Goal: Task Accomplishment & Management: Use online tool/utility

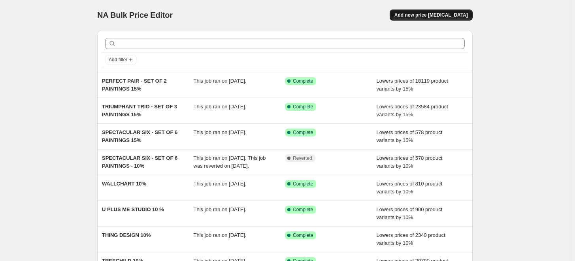
click at [438, 18] on span "Add new price [MEDICAL_DATA]" at bounding box center [431, 15] width 74 height 6
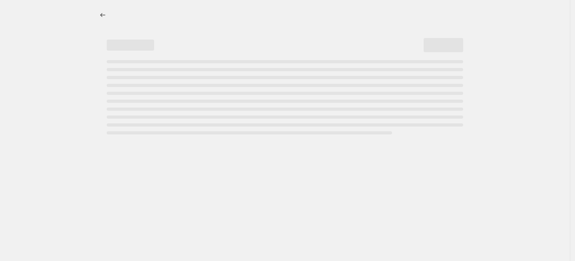
select select "percentage"
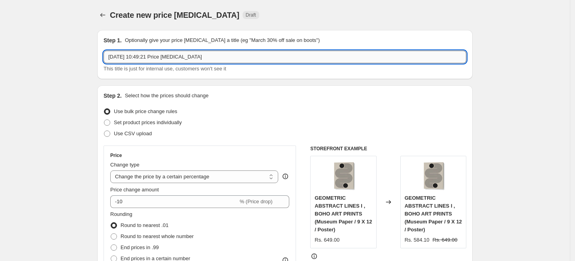
click at [221, 54] on input "[DATE] 10:49:21 Price [MEDICAL_DATA]" at bounding box center [285, 57] width 363 height 13
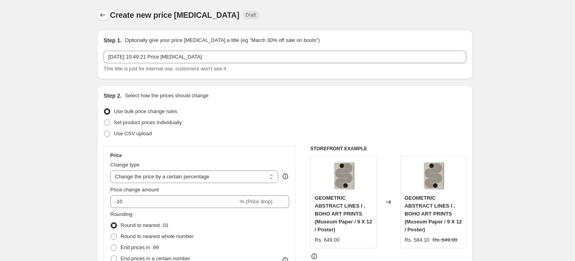
click at [101, 14] on icon "Price change jobs" at bounding box center [103, 15] width 8 height 8
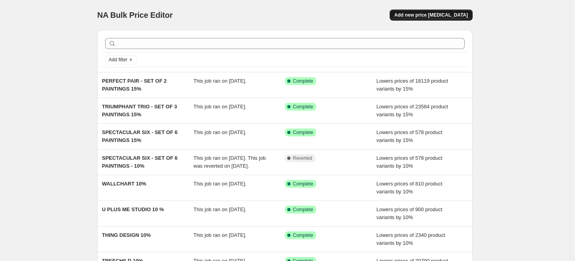
click at [436, 15] on span "Add new price [MEDICAL_DATA]" at bounding box center [431, 15] width 74 height 6
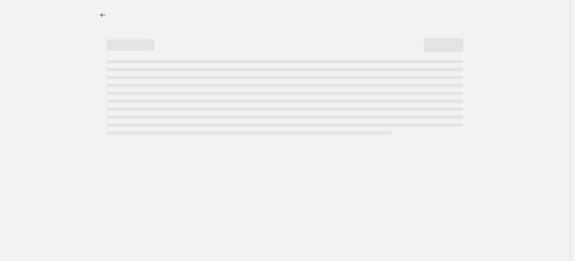
select select "percentage"
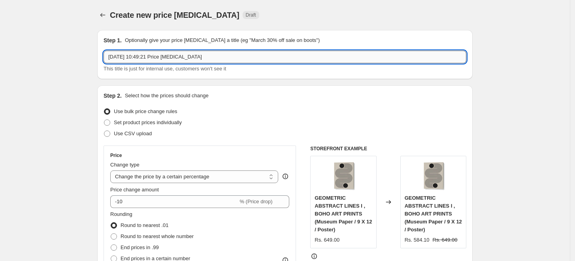
click at [217, 60] on input "[DATE] 10:49:21 Price [MEDICAL_DATA]" at bounding box center [285, 57] width 363 height 13
paste input "[PERSON_NAME]"
type input "[PERSON_NAME] MOTH 10%"
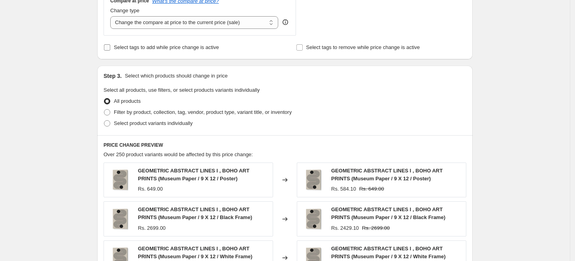
scroll to position [307, 0]
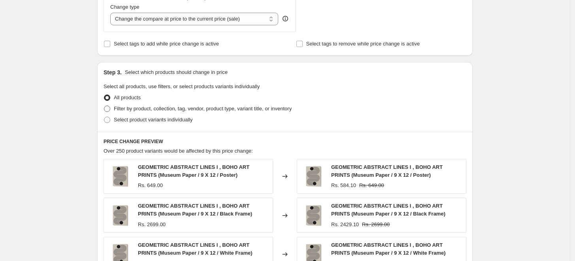
click at [135, 110] on span "Filter by product, collection, tag, vendor, product type, variant title, or inv…" at bounding box center [203, 109] width 178 height 6
click at [104, 106] on input "Filter by product, collection, tag, vendor, product type, variant title, or inv…" at bounding box center [104, 106] width 0 height 0
radio input "true"
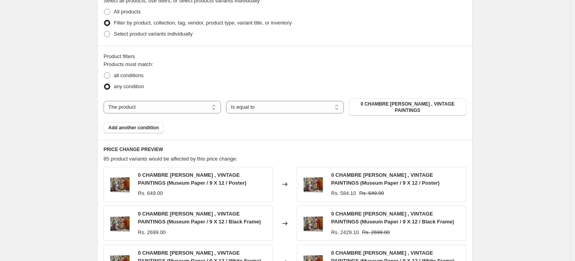
scroll to position [395, 0]
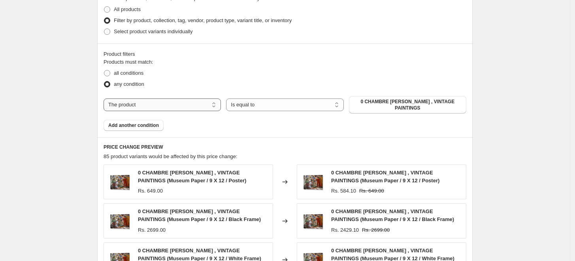
click at [194, 100] on select "The product The product's collection The product's tag The product's vendor The…" at bounding box center [162, 104] width 117 height 13
select select "collection"
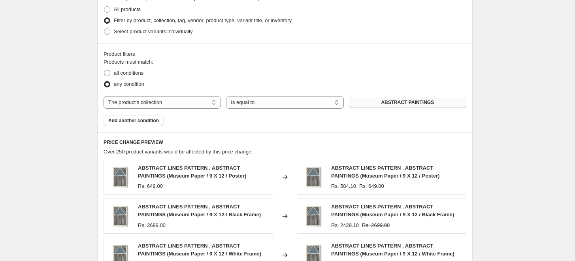
click at [424, 101] on span "ABSTRACT PAINTINGS" at bounding box center [407, 102] width 53 height 6
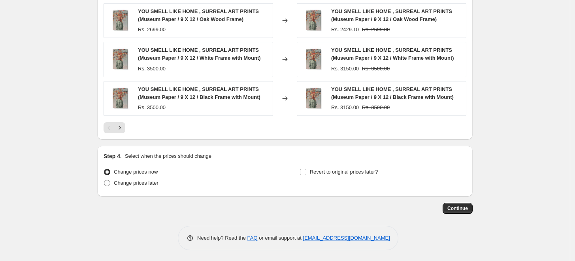
scroll to position [630, 0]
click at [464, 208] on span "Continue" at bounding box center [457, 207] width 21 height 6
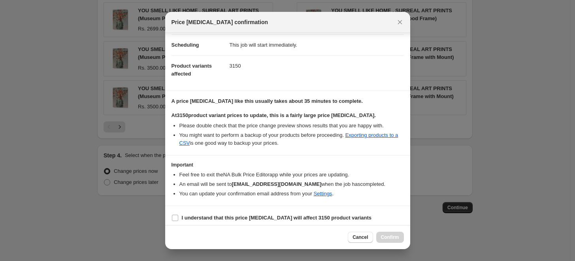
scroll to position [66, 0]
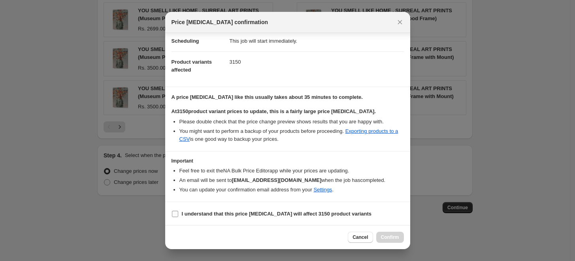
click at [216, 208] on label "I understand that this price [MEDICAL_DATA] will affect 3150 product variants" at bounding box center [272, 213] width 200 height 11
click at [178, 211] on input "I understand that this price [MEDICAL_DATA] will affect 3150 product variants" at bounding box center [175, 214] width 6 height 6
checkbox input "true"
click at [394, 238] on span "Confirm" at bounding box center [390, 237] width 18 height 6
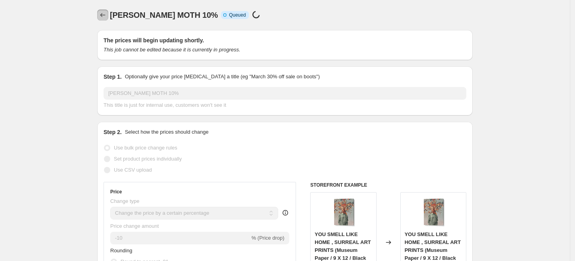
click at [102, 15] on icon "Price change jobs" at bounding box center [103, 15] width 8 height 8
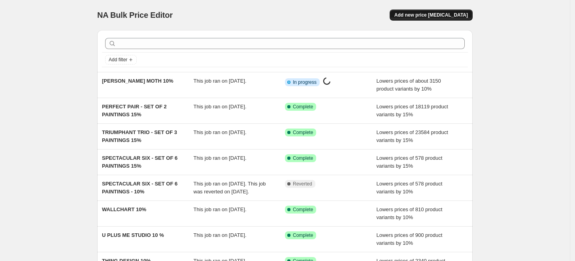
click at [421, 14] on span "Add new price [MEDICAL_DATA]" at bounding box center [431, 15] width 74 height 6
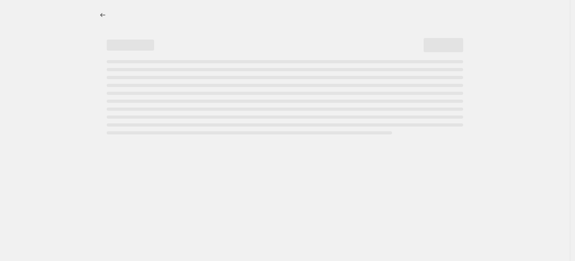
select select "percentage"
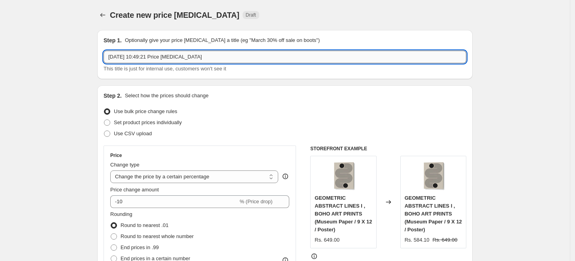
click at [221, 55] on input "[DATE] 10:49:21 Price [MEDICAL_DATA]" at bounding box center [285, 57] width 363 height 13
paste input "[PERSON_NAME]"
type input "[PERSON_NAME] 10%"
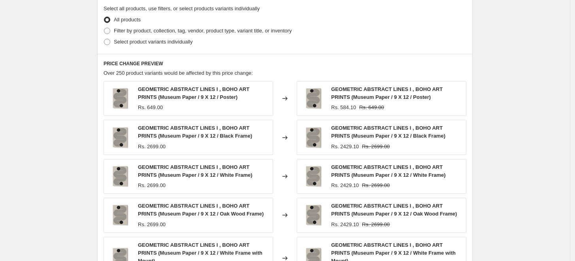
scroll to position [395, 0]
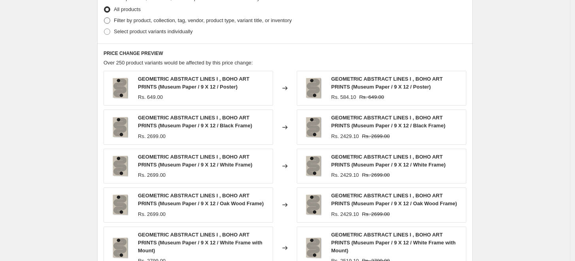
click at [116, 19] on span "Filter by product, collection, tag, vendor, product type, variant title, or inv…" at bounding box center [203, 20] width 178 height 6
click at [104, 18] on input "Filter by product, collection, tag, vendor, product type, variant title, or inv…" at bounding box center [104, 17] width 0 height 0
radio input "true"
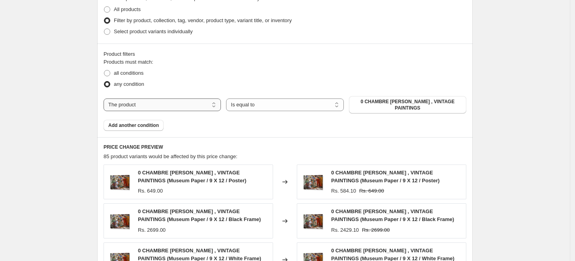
click at [209, 101] on select "The product The product's collection The product's tag The product's vendor The…" at bounding box center [162, 104] width 117 height 13
select select "collection"
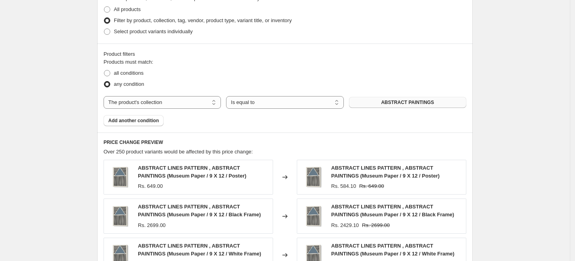
click at [407, 100] on span "ABSTRACT PAINTINGS" at bounding box center [407, 102] width 53 height 6
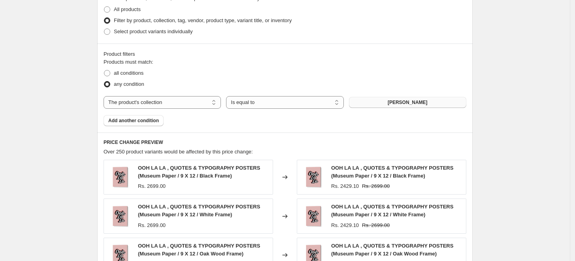
click at [502, 136] on div "Create new price [MEDICAL_DATA]. This page is ready Create new price [MEDICAL_D…" at bounding box center [285, 51] width 570 height 892
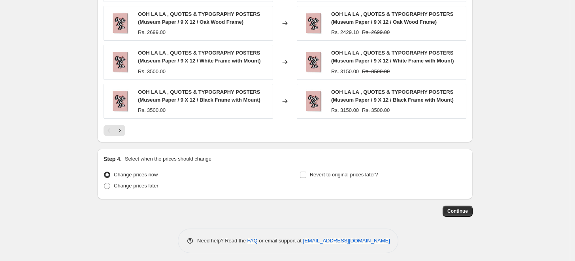
scroll to position [630, 0]
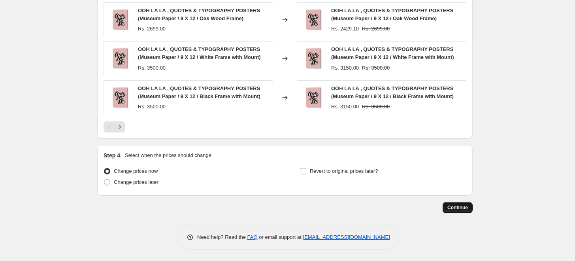
click at [464, 208] on span "Continue" at bounding box center [457, 207] width 21 height 6
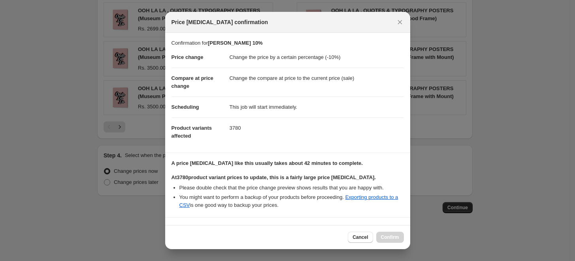
scroll to position [115, 0]
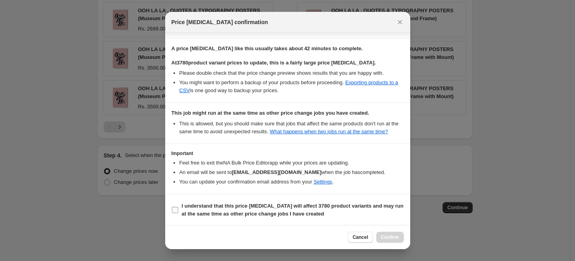
click at [177, 208] on input "I understand that this price [MEDICAL_DATA] will affect 3780 product variants a…" at bounding box center [175, 210] width 6 height 6
checkbox input "true"
click at [395, 238] on span "Confirm" at bounding box center [390, 237] width 18 height 6
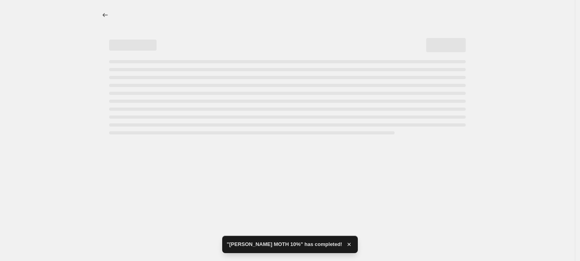
select select "percentage"
select select "collection"
select select "percentage"
select select "collection"
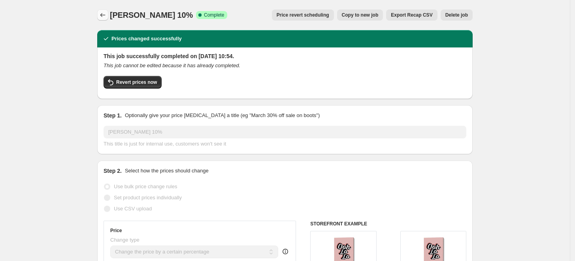
click at [105, 13] on icon "Price change jobs" at bounding box center [103, 15] width 8 height 8
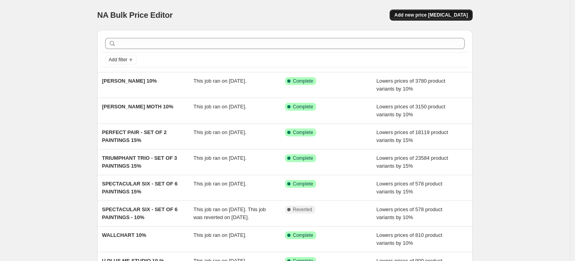
click at [445, 18] on span "Add new price [MEDICAL_DATA]" at bounding box center [431, 15] width 74 height 6
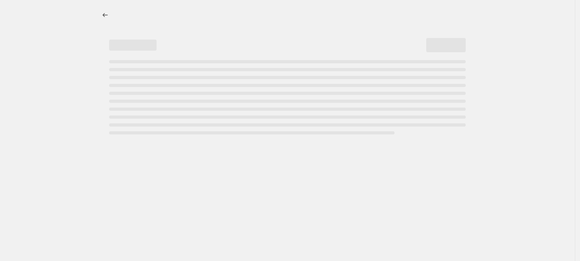
select select "percentage"
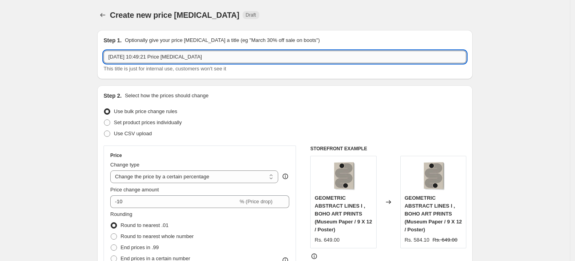
click at [219, 58] on input "[DATE] 10:49:21 Price [MEDICAL_DATA]" at bounding box center [285, 57] width 363 height 13
paste input "[PERSON_NAME]"
type input "[PERSON_NAME] 10%"
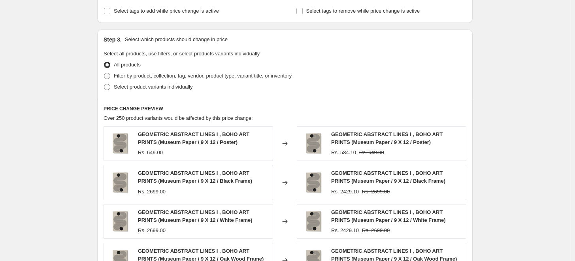
scroll to position [351, 0]
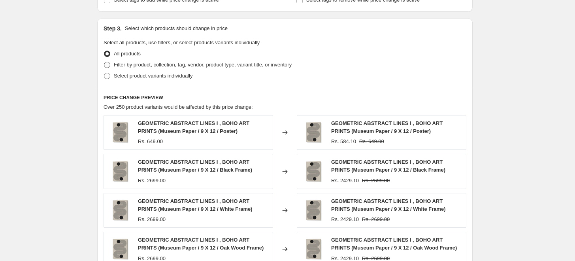
click at [124, 63] on span "Filter by product, collection, tag, vendor, product type, variant title, or inv…" at bounding box center [203, 65] width 178 height 6
click at [104, 62] on input "Filter by product, collection, tag, vendor, product type, variant title, or inv…" at bounding box center [104, 62] width 0 height 0
radio input "true"
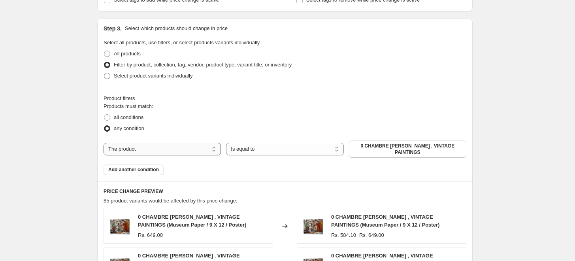
click at [179, 149] on select "The product The product's collection The product's tag The product's vendor The…" at bounding box center [162, 149] width 117 height 13
select select "collection"
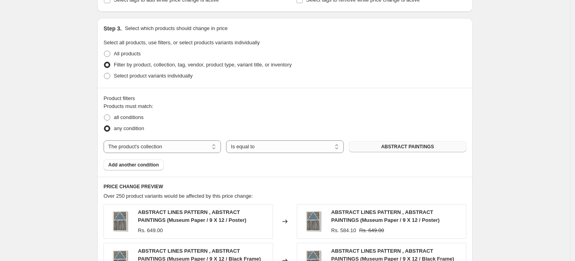
click at [411, 145] on span "ABSTRACT PAINTINGS" at bounding box center [407, 146] width 53 height 6
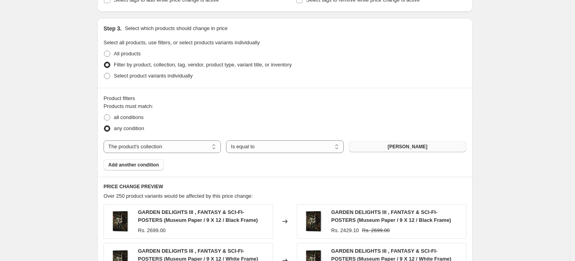
click at [500, 121] on div "Create new price [MEDICAL_DATA]. This page is ready Create new price [MEDICAL_D…" at bounding box center [285, 106] width 570 height 915
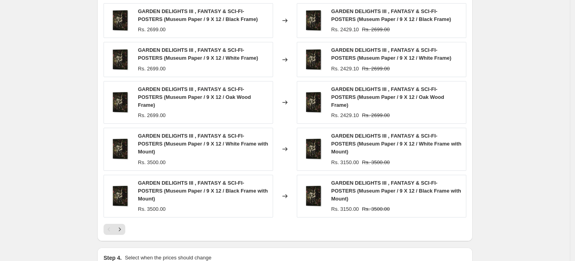
scroll to position [630, 0]
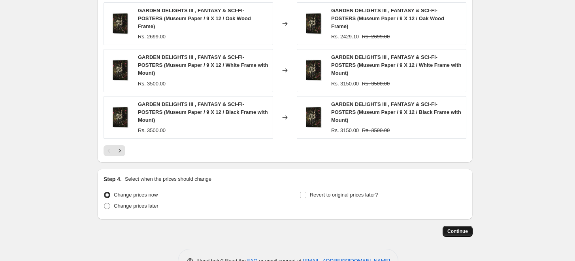
click at [465, 228] on span "Continue" at bounding box center [457, 231] width 21 height 6
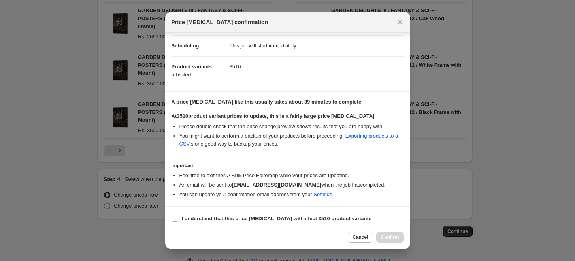
scroll to position [66, 0]
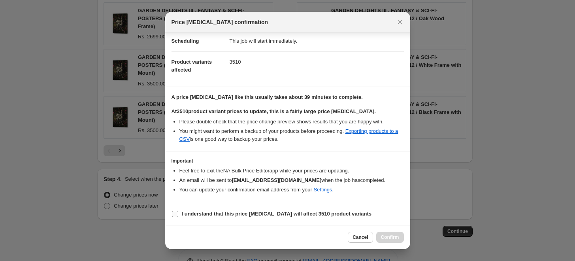
click at [219, 213] on b "I understand that this price [MEDICAL_DATA] will affect 3510 product variants" at bounding box center [277, 214] width 190 height 6
click at [178, 213] on input "I understand that this price [MEDICAL_DATA] will affect 3510 product variants" at bounding box center [175, 214] width 6 height 6
checkbox input "true"
click at [384, 235] on span "Confirm" at bounding box center [390, 237] width 18 height 6
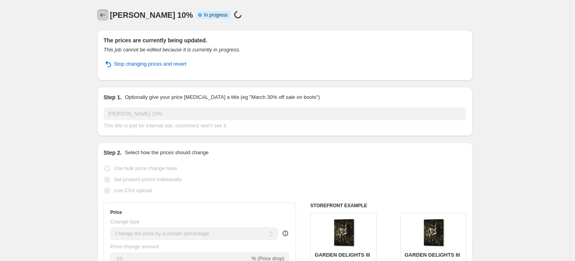
click at [104, 15] on icon "Price change jobs" at bounding box center [103, 15] width 8 height 8
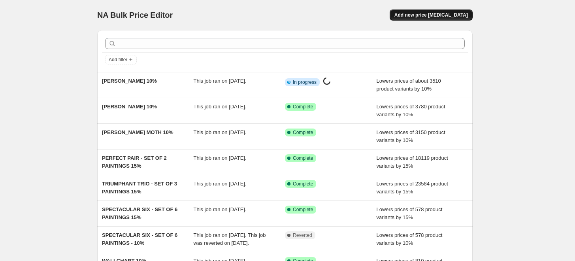
click at [428, 16] on span "Add new price [MEDICAL_DATA]" at bounding box center [431, 15] width 74 height 6
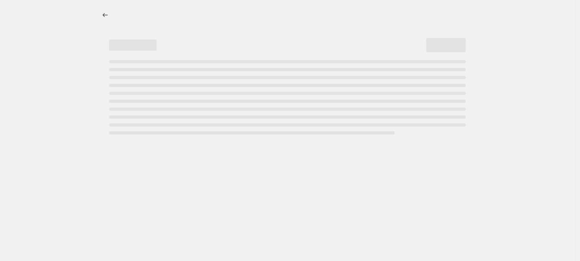
select select "percentage"
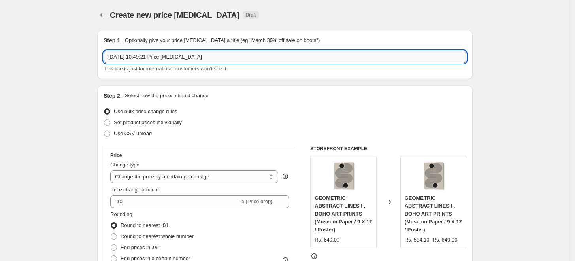
click at [293, 57] on input "[DATE] 10:49:21 Price [MEDICAL_DATA]" at bounding box center [285, 57] width 363 height 13
paste input "[PERSON_NAME]"
type input "[PERSON_NAME] 10%"
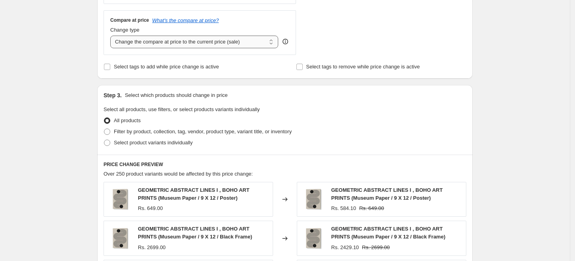
scroll to position [351, 0]
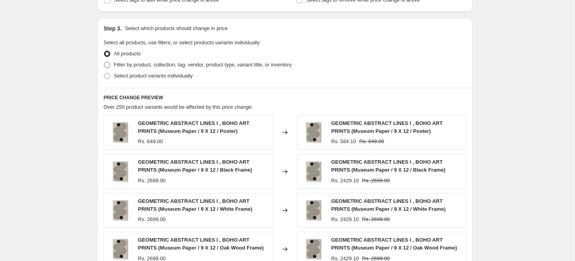
click at [126, 62] on span "Filter by product, collection, tag, vendor, product type, variant title, or inv…" at bounding box center [203, 65] width 178 height 6
click at [104, 62] on input "Filter by product, collection, tag, vendor, product type, variant title, or inv…" at bounding box center [104, 62] width 0 height 0
radio input "true"
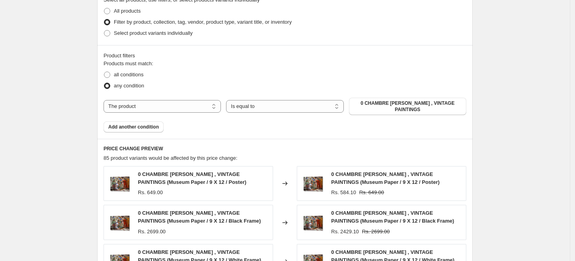
scroll to position [395, 0]
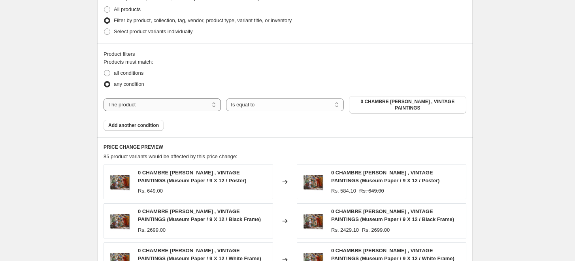
click at [181, 99] on select "The product The product's collection The product's tag The product's vendor The…" at bounding box center [162, 104] width 117 height 13
select select "collection"
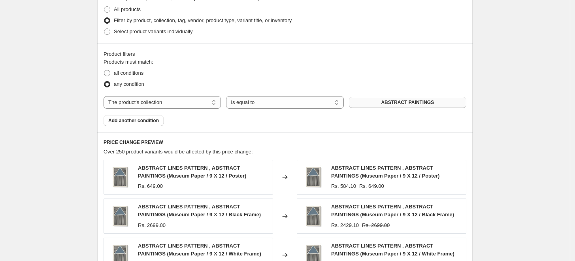
click at [411, 103] on span "ABSTRACT PAINTINGS" at bounding box center [407, 102] width 53 height 6
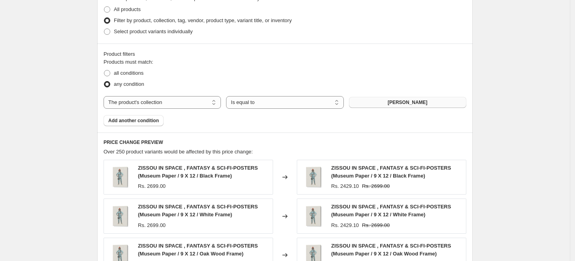
click at [481, 135] on div "Create new price [MEDICAL_DATA]. This page is ready Create new price [MEDICAL_D…" at bounding box center [285, 51] width 394 height 892
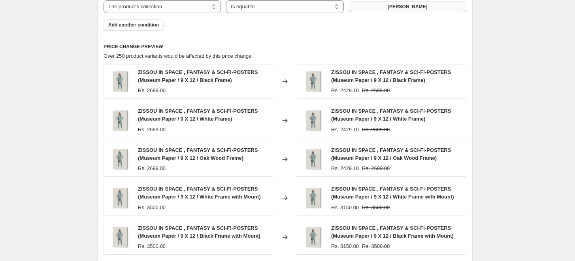
scroll to position [630, 0]
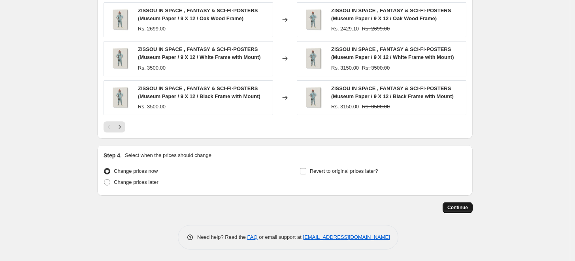
click at [459, 207] on span "Continue" at bounding box center [457, 207] width 21 height 6
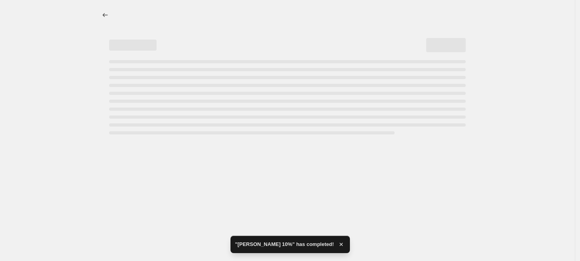
select select "percentage"
select select "collection"
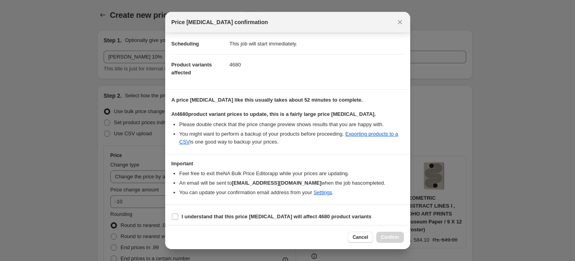
scroll to position [66, 0]
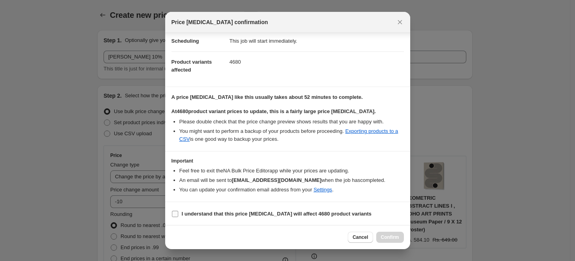
click at [175, 214] on input "I understand that this price [MEDICAL_DATA] will affect 4680 product variants" at bounding box center [175, 214] width 6 height 6
checkbox input "true"
click at [385, 238] on span "Confirm" at bounding box center [390, 237] width 18 height 6
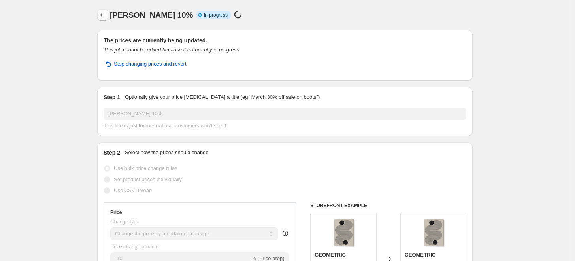
click at [102, 13] on icon "Price change jobs" at bounding box center [103, 15] width 8 height 8
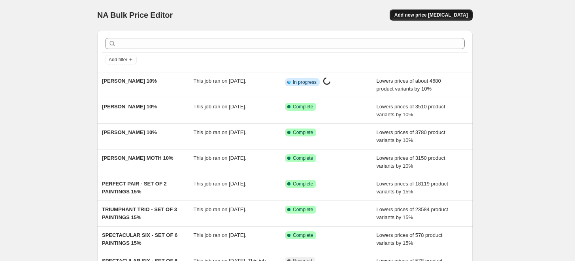
click at [452, 14] on span "Add new price [MEDICAL_DATA]" at bounding box center [431, 15] width 74 height 6
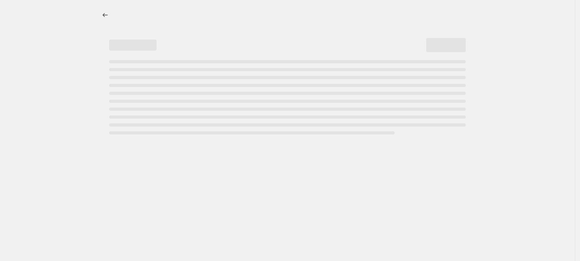
select select "percentage"
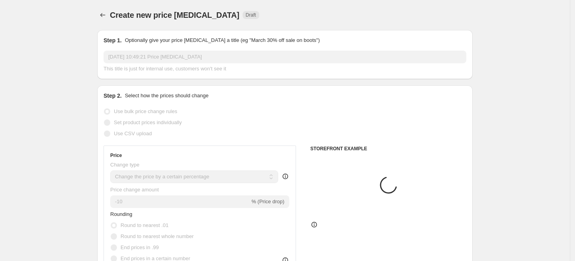
click at [291, 42] on p "Optionally give your price [MEDICAL_DATA] a title (eg "March 30% off sale on bo…" at bounding box center [222, 40] width 195 height 8
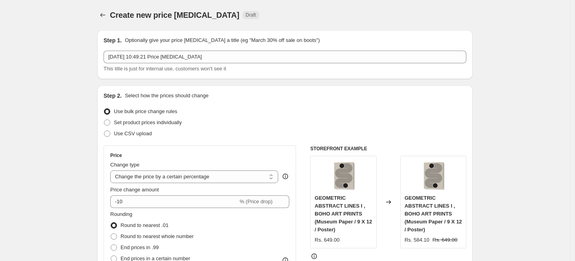
click at [283, 46] on div "Step 1. Optionally give your price [MEDICAL_DATA] a title (eg "March 30% off sa…" at bounding box center [285, 54] width 363 height 36
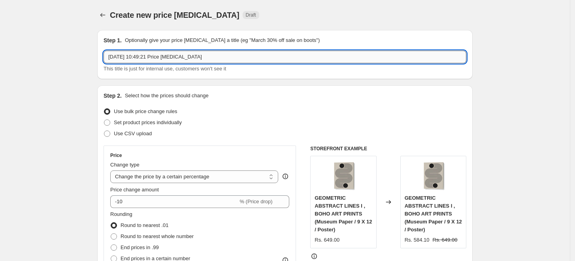
click at [278, 58] on input "[DATE] 10:49:21 Price [MEDICAL_DATA]" at bounding box center [285, 57] width 363 height 13
paste input "[PERSON_NAME]"
type input "[PERSON_NAME] 10%"
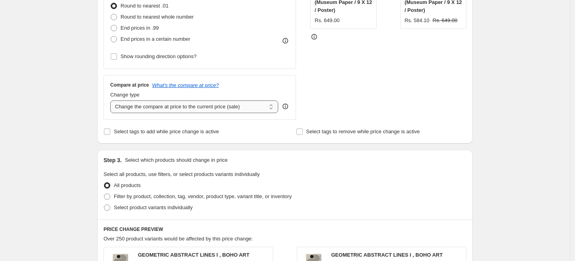
scroll to position [307, 0]
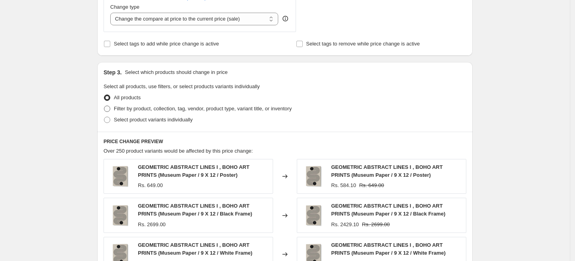
click at [142, 108] on span "Filter by product, collection, tag, vendor, product type, variant title, or inv…" at bounding box center [203, 109] width 178 height 6
click at [104, 106] on input "Filter by product, collection, tag, vendor, product type, variant title, or inv…" at bounding box center [104, 106] width 0 height 0
radio input "true"
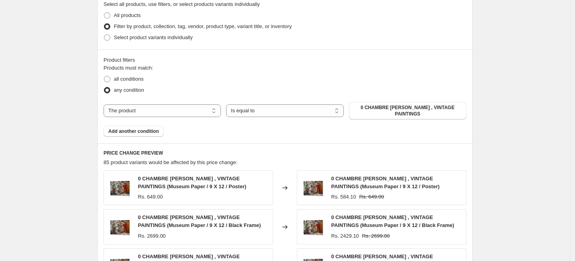
scroll to position [395, 0]
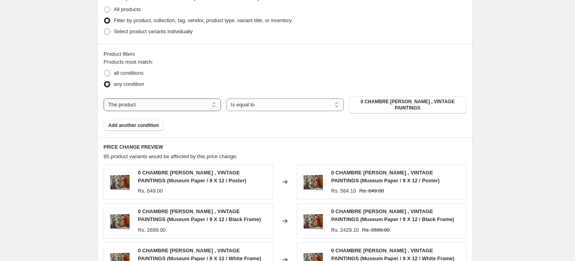
click at [196, 104] on select "The product The product's collection The product's tag The product's vendor The…" at bounding box center [162, 104] width 117 height 13
select select "collection"
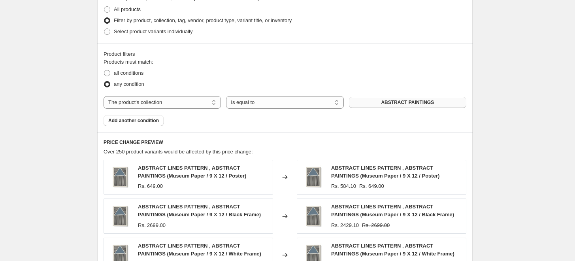
click at [418, 102] on span "ABSTRACT PAINTINGS" at bounding box center [407, 102] width 53 height 6
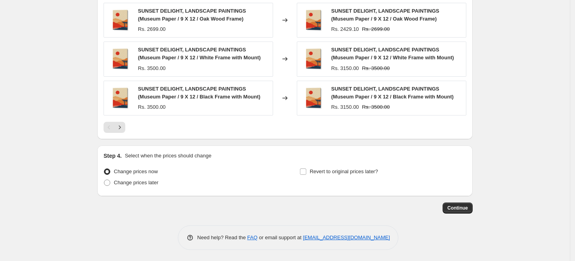
scroll to position [630, 0]
click at [464, 209] on span "Continue" at bounding box center [457, 207] width 21 height 6
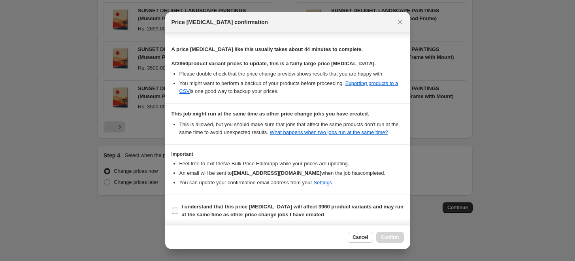
scroll to position [115, 0]
click at [215, 203] on b "I understand that this price [MEDICAL_DATA] will affect 3960 product variants a…" at bounding box center [293, 210] width 222 height 14
click at [178, 207] on input "I understand that this price [MEDICAL_DATA] will affect 3960 product variants a…" at bounding box center [175, 210] width 6 height 6
checkbox input "true"
click at [390, 238] on span "Confirm" at bounding box center [390, 237] width 18 height 6
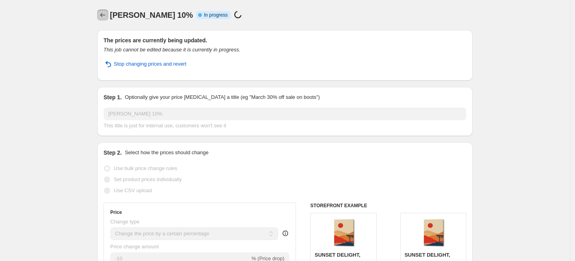
click at [107, 15] on icon "Price change jobs" at bounding box center [103, 15] width 8 height 8
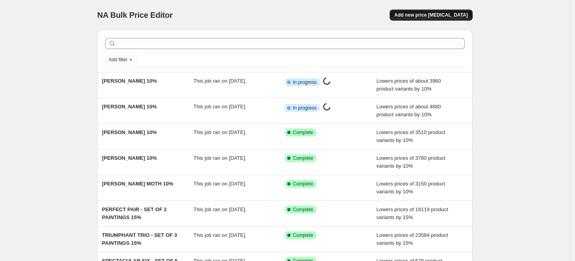
click at [419, 18] on button "Add new price [MEDICAL_DATA]" at bounding box center [431, 14] width 83 height 11
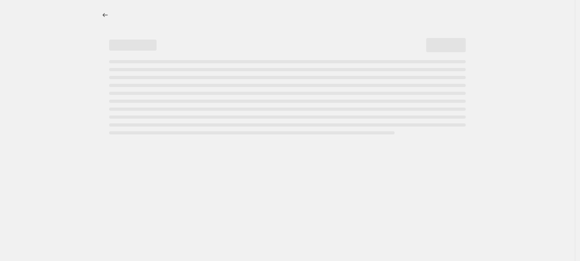
select select "percentage"
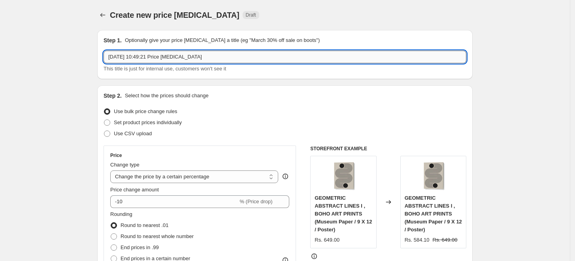
click at [255, 56] on input "[DATE] 10:49:21 Price [MEDICAL_DATA]" at bounding box center [285, 57] width 363 height 13
paste input "[PERSON_NAME]"
type input "[PERSON_NAME] 10%"
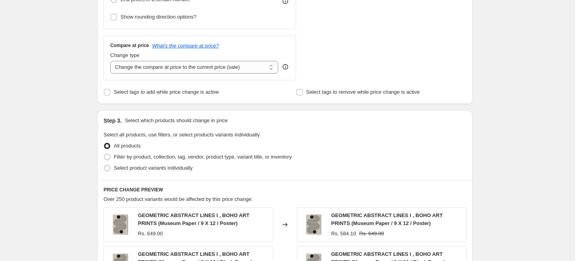
scroll to position [263, 0]
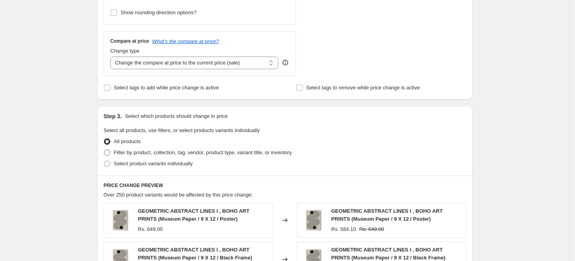
click at [121, 155] on span "Filter by product, collection, tag, vendor, product type, variant title, or inv…" at bounding box center [203, 152] width 178 height 6
click at [104, 150] on input "Filter by product, collection, tag, vendor, product type, variant title, or inv…" at bounding box center [104, 149] width 0 height 0
radio input "true"
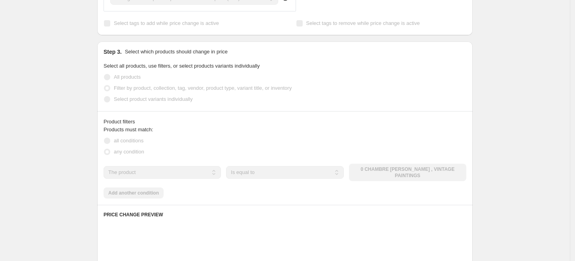
scroll to position [351, 0]
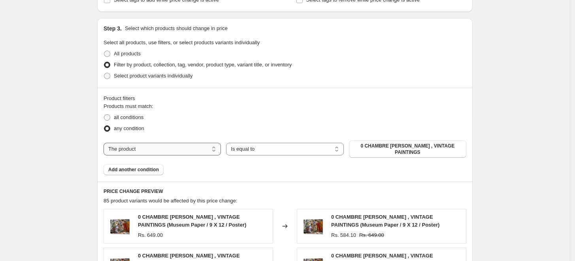
click at [189, 148] on select "The product The product's collection The product's tag The product's vendor The…" at bounding box center [162, 149] width 117 height 13
select select "collection"
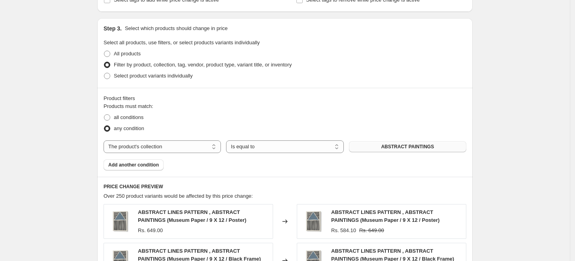
click at [428, 145] on span "ABSTRACT PAINTINGS" at bounding box center [407, 146] width 53 height 6
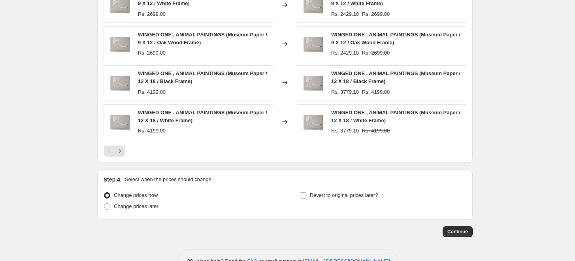
scroll to position [630, 0]
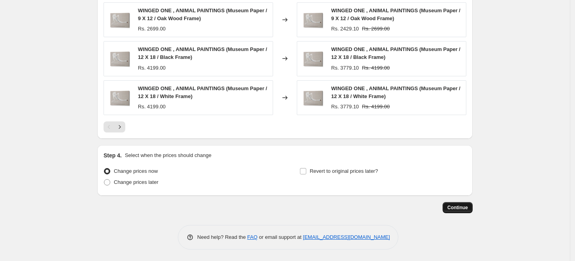
click at [458, 209] on span "Continue" at bounding box center [457, 207] width 21 height 6
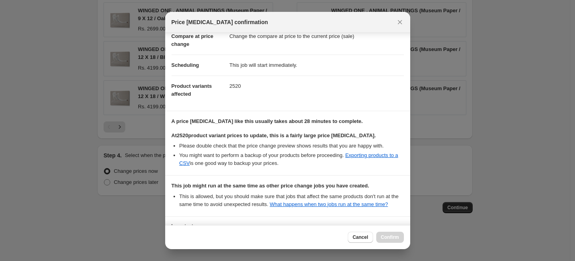
scroll to position [115, 0]
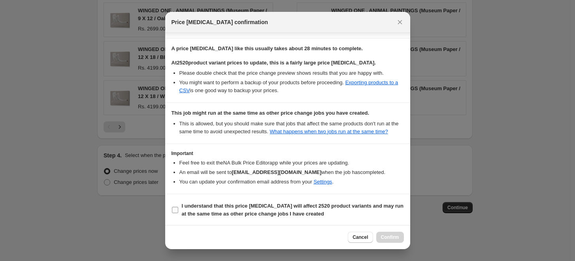
click at [230, 211] on b "I understand that this price [MEDICAL_DATA] will affect 2520 product variants a…" at bounding box center [293, 210] width 222 height 14
click at [178, 211] on input "I understand that this price [MEDICAL_DATA] will affect 2520 product variants a…" at bounding box center [175, 210] width 6 height 6
checkbox input "true"
click at [395, 238] on span "Confirm" at bounding box center [390, 237] width 18 height 6
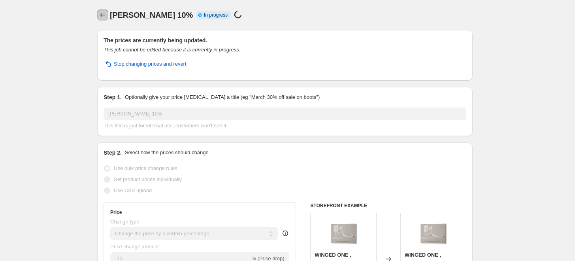
click at [105, 13] on icon "Price change jobs" at bounding box center [103, 15] width 8 height 8
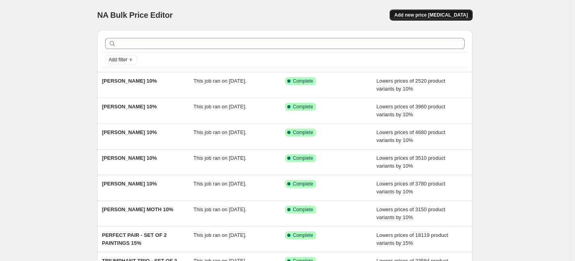
click at [439, 13] on span "Add new price [MEDICAL_DATA]" at bounding box center [431, 15] width 74 height 6
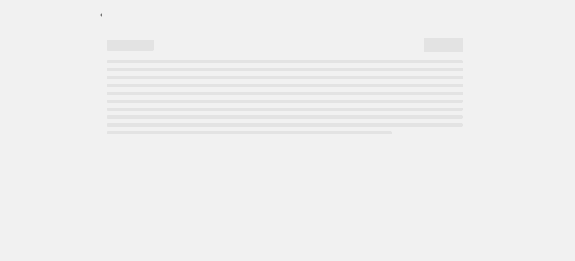
select select "percentage"
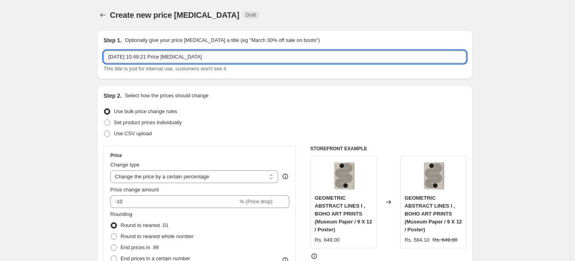
click at [237, 56] on input "[DATE] 10:49:21 Price [MEDICAL_DATA]" at bounding box center [285, 57] width 363 height 13
paste input "GOED BLAUW"
type input "GOED BLAUW 10%"
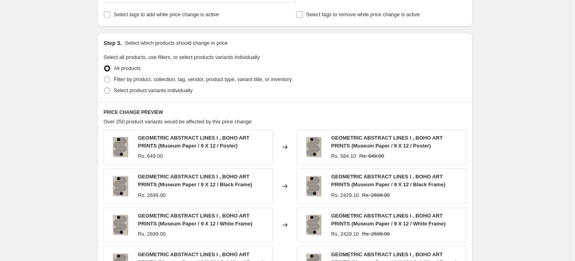
scroll to position [351, 0]
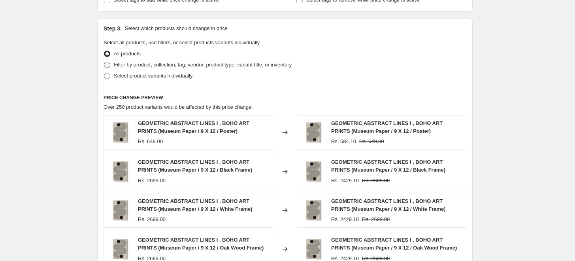
click at [136, 59] on label "Filter by product, collection, tag, vendor, product type, variant title, or inv…" at bounding box center [198, 64] width 188 height 11
click at [104, 62] on input "Filter by product, collection, tag, vendor, product type, variant title, or inv…" at bounding box center [104, 62] width 0 height 0
radio input "true"
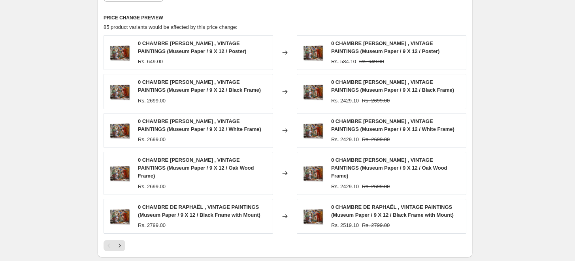
scroll to position [439, 0]
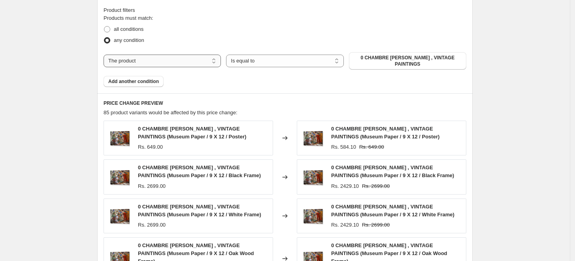
drag, startPoint x: 179, startPoint y: 54, endPoint x: 180, endPoint y: 62, distance: 8.4
click at [179, 55] on select "The product The product's collection The product's tag The product's vendor The…" at bounding box center [162, 61] width 117 height 13
select select "collection"
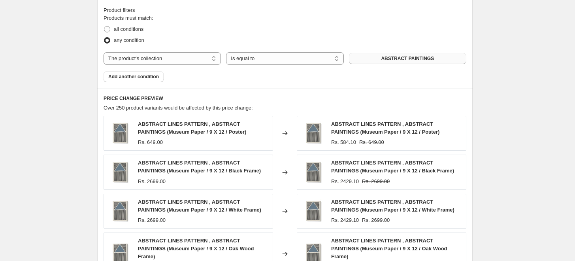
click at [424, 58] on span "ABSTRACT PAINTINGS" at bounding box center [407, 58] width 53 height 6
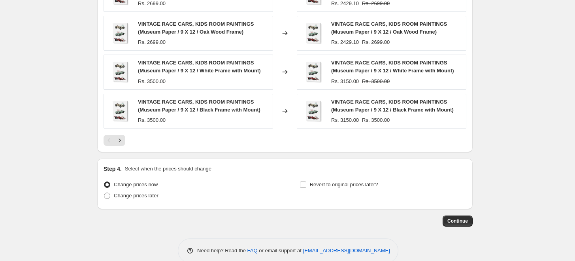
scroll to position [630, 0]
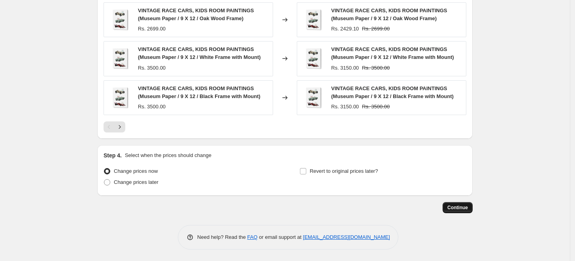
click at [462, 210] on span "Continue" at bounding box center [457, 207] width 21 height 6
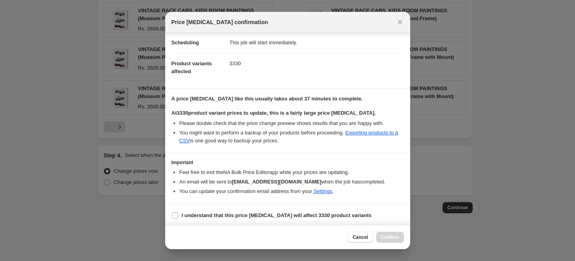
scroll to position [66, 0]
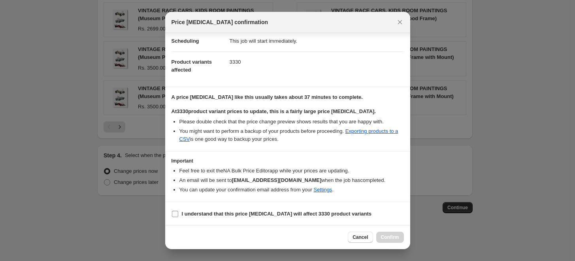
click at [222, 212] on b "I understand that this price [MEDICAL_DATA] will affect 3330 product variants" at bounding box center [277, 214] width 190 height 6
click at [178, 212] on input "I understand that this price [MEDICAL_DATA] will affect 3330 product variants" at bounding box center [175, 214] width 6 height 6
checkbox input "true"
click at [388, 239] on span "Confirm" at bounding box center [390, 237] width 18 height 6
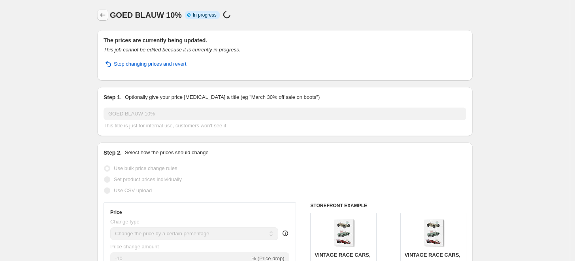
click at [104, 16] on icon "Price change jobs" at bounding box center [103, 15] width 8 height 8
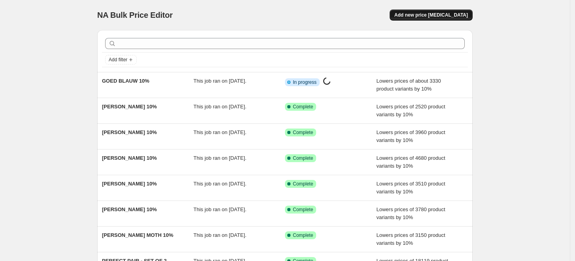
click at [436, 10] on button "Add new price [MEDICAL_DATA]" at bounding box center [431, 14] width 83 height 11
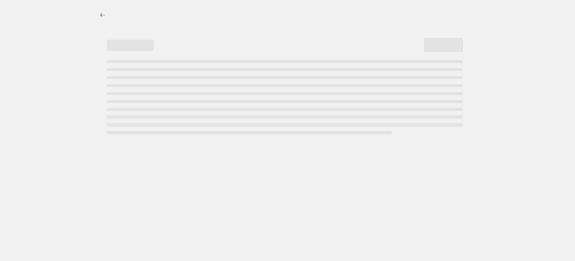
select select "percentage"
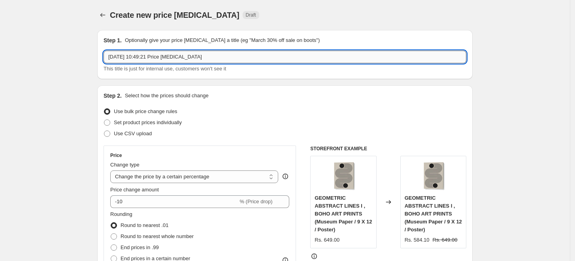
click at [294, 56] on input "[DATE] 10:49:21 Price [MEDICAL_DATA]" at bounding box center [285, 57] width 363 height 13
paste input "[PERSON_NAME]"
type input "[PERSON_NAME] 10%"
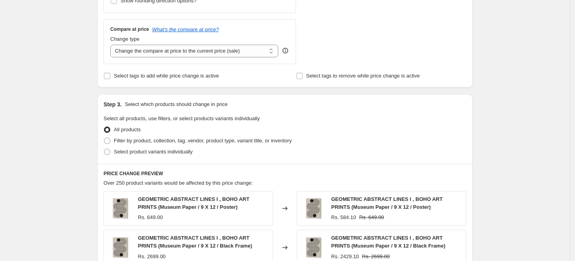
scroll to position [307, 0]
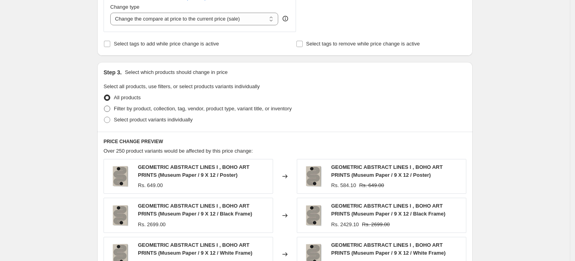
click at [119, 111] on span "Filter by product, collection, tag, vendor, product type, variant title, or inv…" at bounding box center [203, 109] width 178 height 6
click at [104, 106] on input "Filter by product, collection, tag, vendor, product type, variant title, or inv…" at bounding box center [104, 106] width 0 height 0
radio input "true"
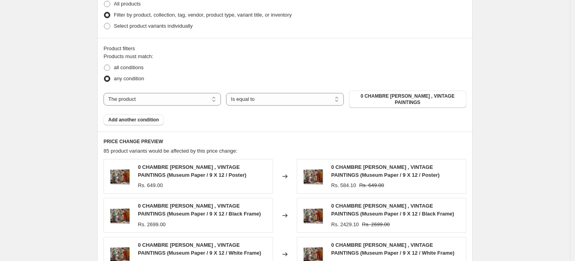
scroll to position [439, 0]
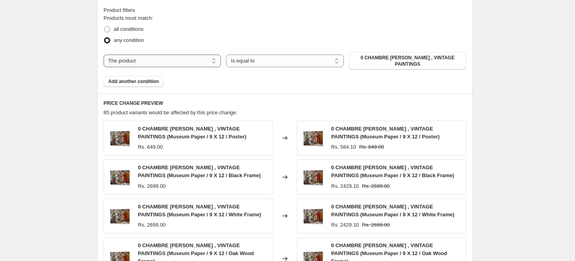
click at [179, 55] on select "The product The product's collection The product's tag The product's vendor The…" at bounding box center [162, 61] width 117 height 13
select select "collection"
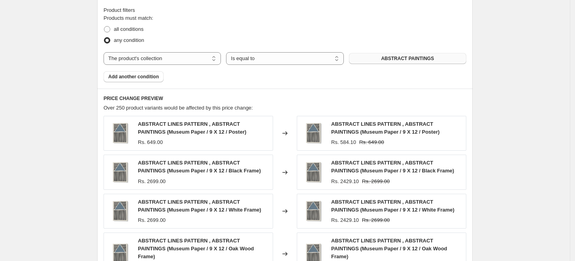
click at [429, 55] on button "ABSTRACT PAINTINGS" at bounding box center [407, 58] width 117 height 11
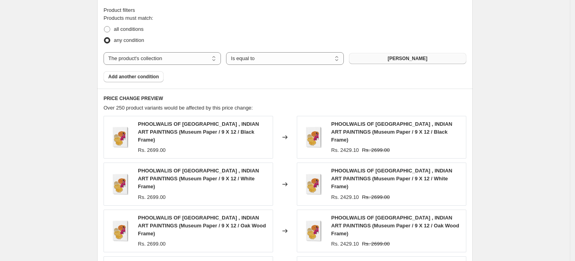
scroll to position [630, 0]
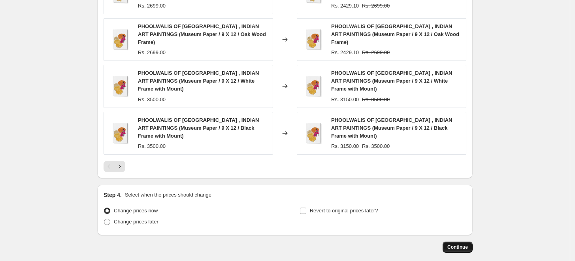
click at [457, 244] on span "Continue" at bounding box center [457, 247] width 21 height 6
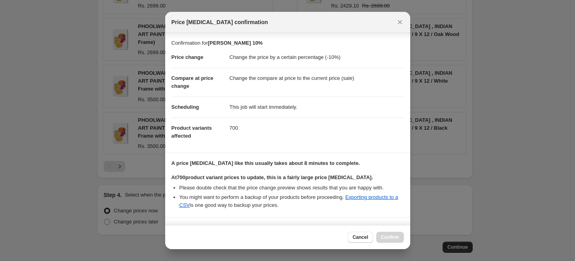
scroll to position [115, 0]
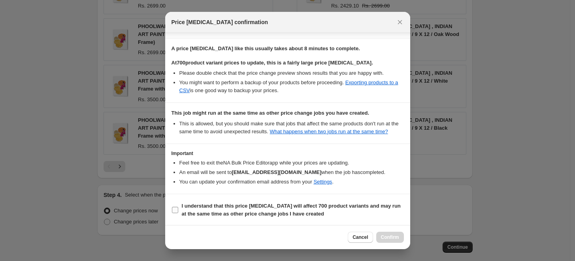
click at [221, 209] on b "I understand that this price [MEDICAL_DATA] will affect 700 product variants an…" at bounding box center [291, 210] width 219 height 14
click at [178, 209] on input "I understand that this price [MEDICAL_DATA] will affect 700 product variants an…" at bounding box center [175, 210] width 6 height 6
checkbox input "true"
click at [394, 235] on span "Confirm" at bounding box center [390, 237] width 18 height 6
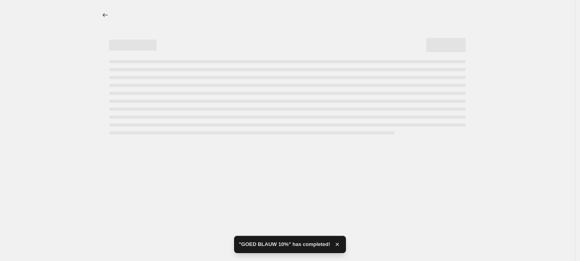
select select "percentage"
select select "collection"
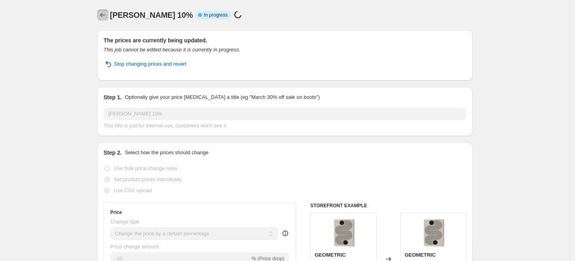
click at [105, 11] on icon "Price change jobs" at bounding box center [103, 15] width 8 height 8
